Goal: Register for event/course: Sign up to attend an event or enroll in a course

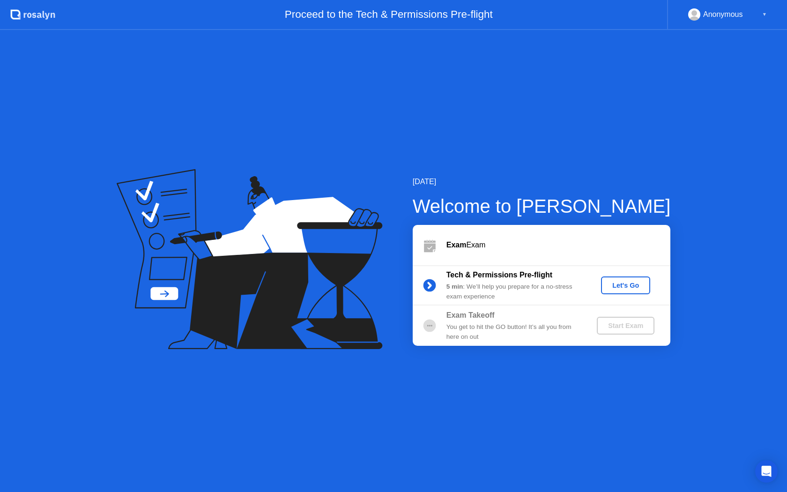
click at [620, 289] on div "Let's Go" at bounding box center [626, 284] width 42 height 7
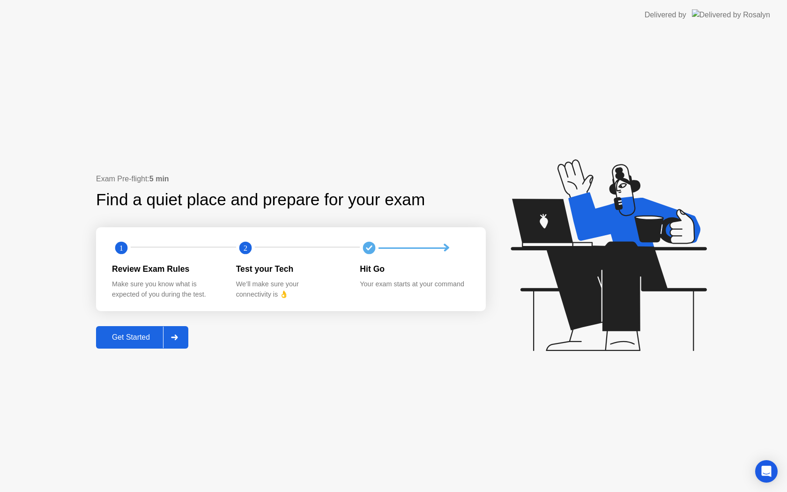
click at [141, 334] on div "Get Started" at bounding box center [131, 337] width 64 height 8
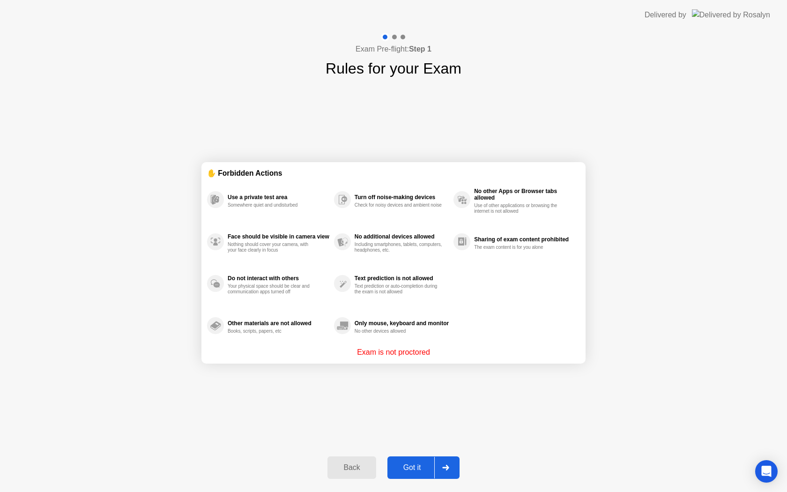
click at [404, 465] on div "Got it" at bounding box center [412, 467] width 44 height 8
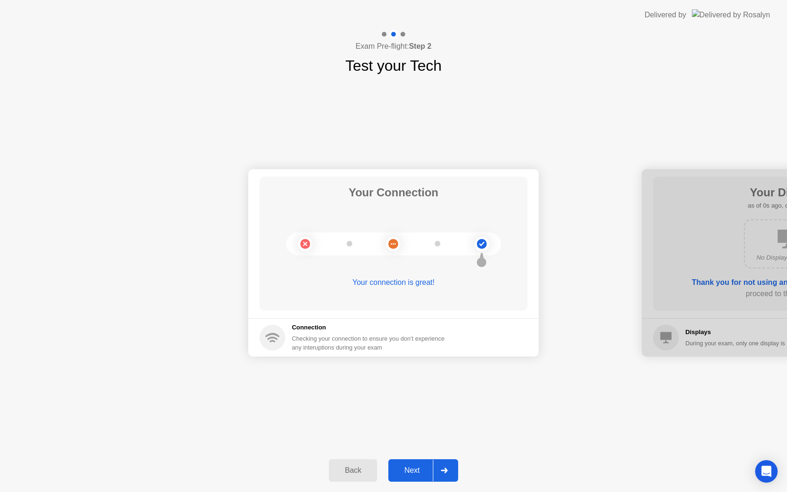
click at [412, 468] on div "Next" at bounding box center [412, 470] width 42 height 8
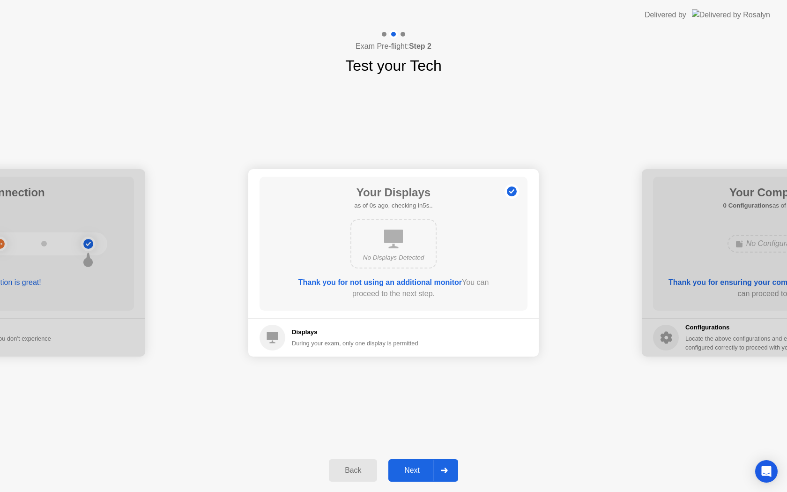
click at [412, 468] on div "Next" at bounding box center [412, 470] width 42 height 8
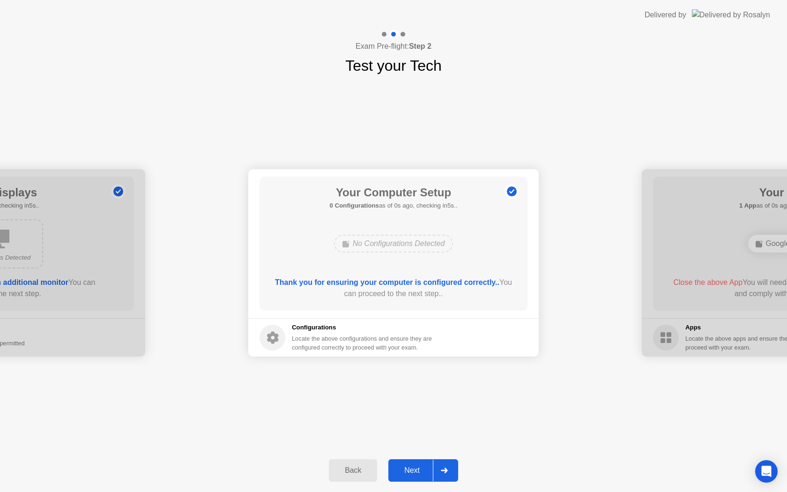
click at [411, 468] on div "Next" at bounding box center [412, 470] width 42 height 8
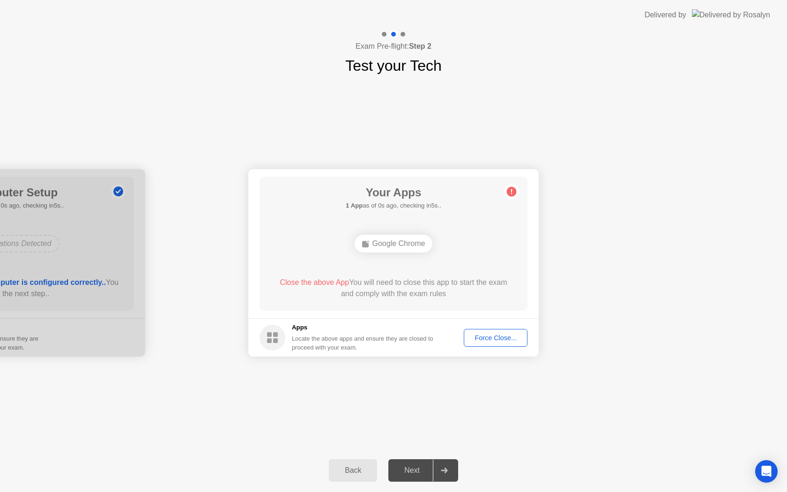
click at [411, 468] on div "Next" at bounding box center [412, 470] width 42 height 8
click at [497, 330] on button "Force Close..." at bounding box center [496, 338] width 64 height 18
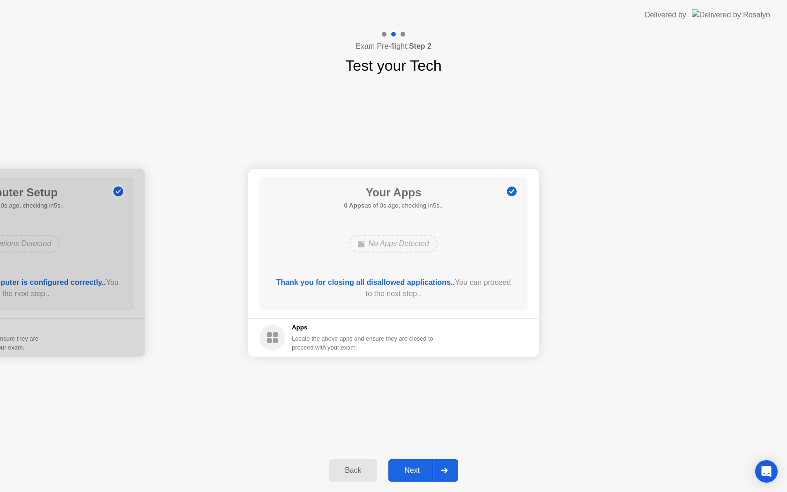
click at [408, 469] on div "Next" at bounding box center [412, 470] width 42 height 8
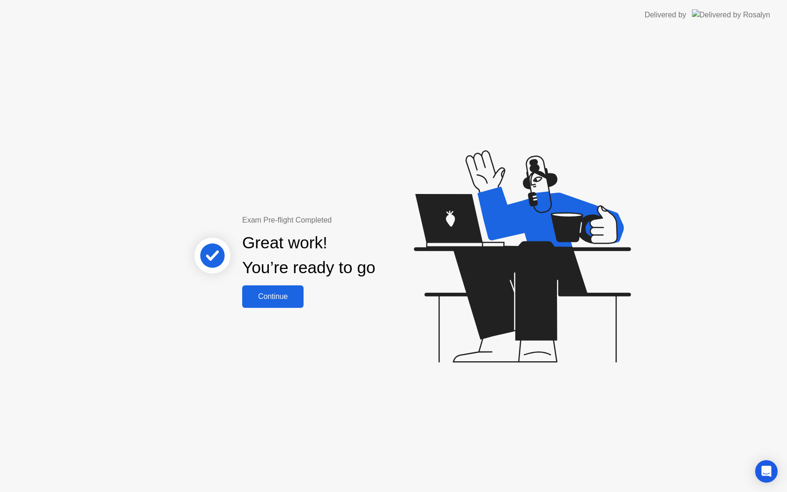
click at [269, 292] on div "Continue" at bounding box center [273, 296] width 56 height 8
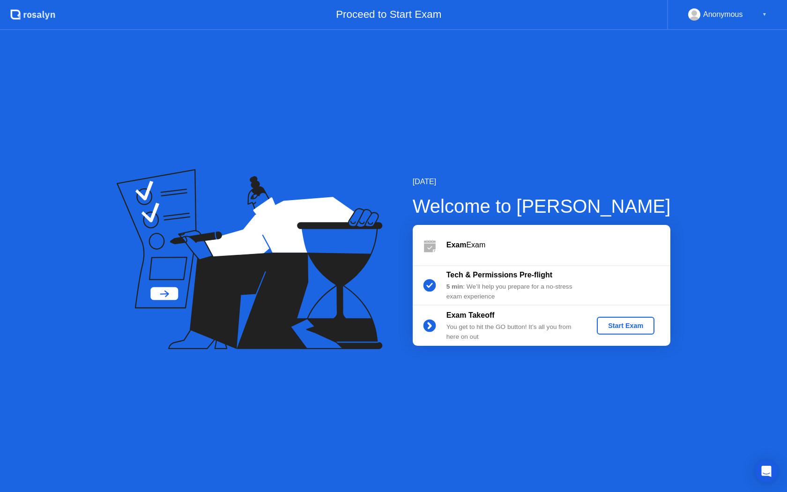
click at [627, 328] on div "Start Exam" at bounding box center [625, 325] width 50 height 7
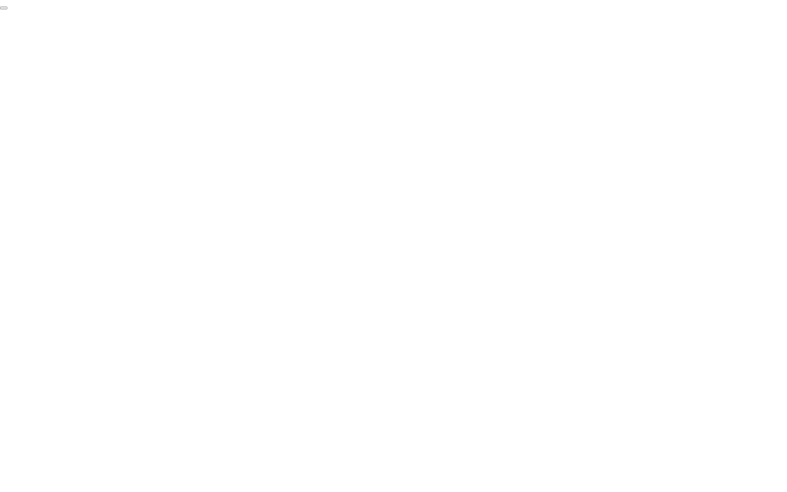
click div "End Proctoring Session"
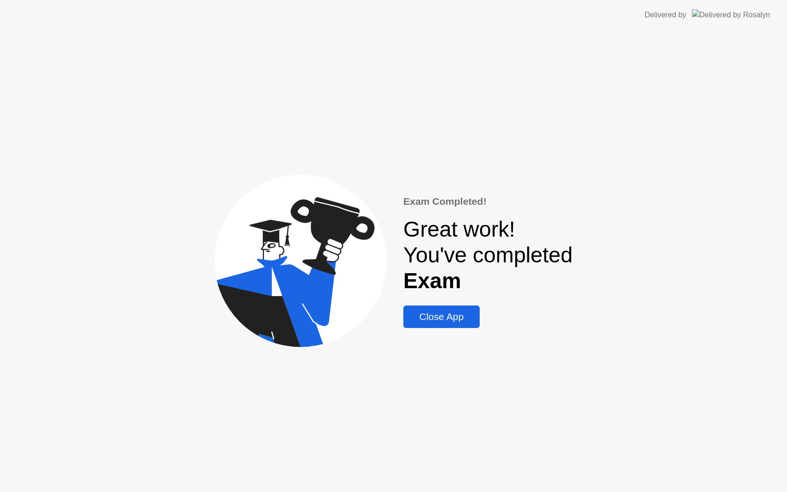
click at [450, 320] on div "Close App" at bounding box center [441, 316] width 71 height 11
